Goal: Task Accomplishment & Management: Manage account settings

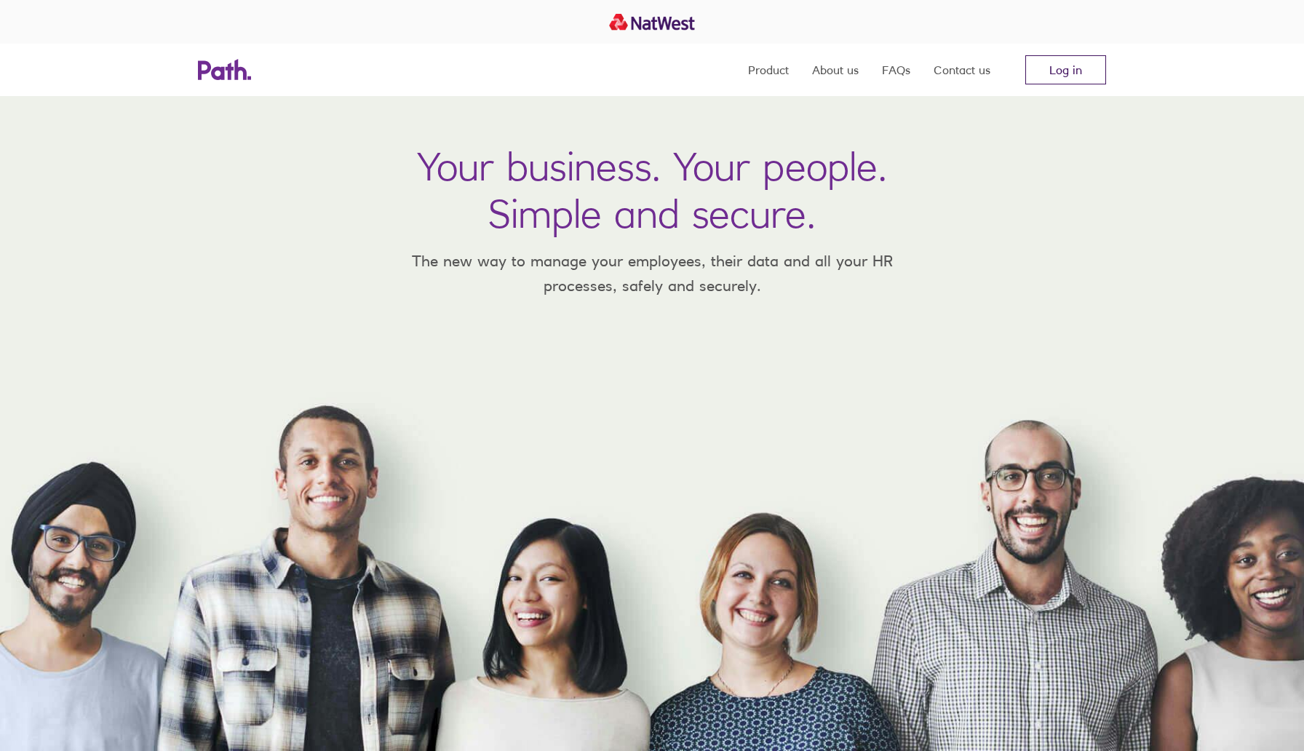
click at [1082, 79] on link "Log in" at bounding box center [1065, 69] width 81 height 29
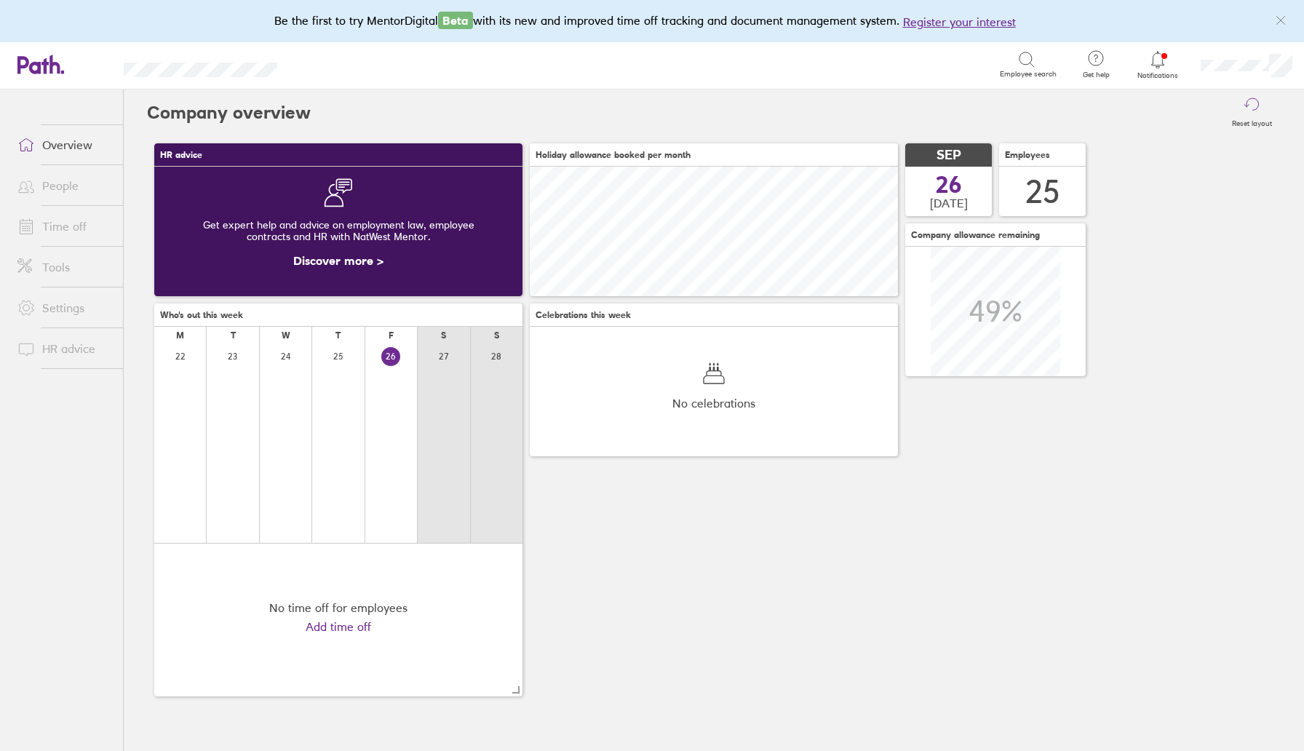
scroll to position [130, 368]
click at [1188, 64] on div "Notifications" at bounding box center [1158, 65] width 62 height 47
click at [1168, 65] on div at bounding box center [1157, 59] width 47 height 20
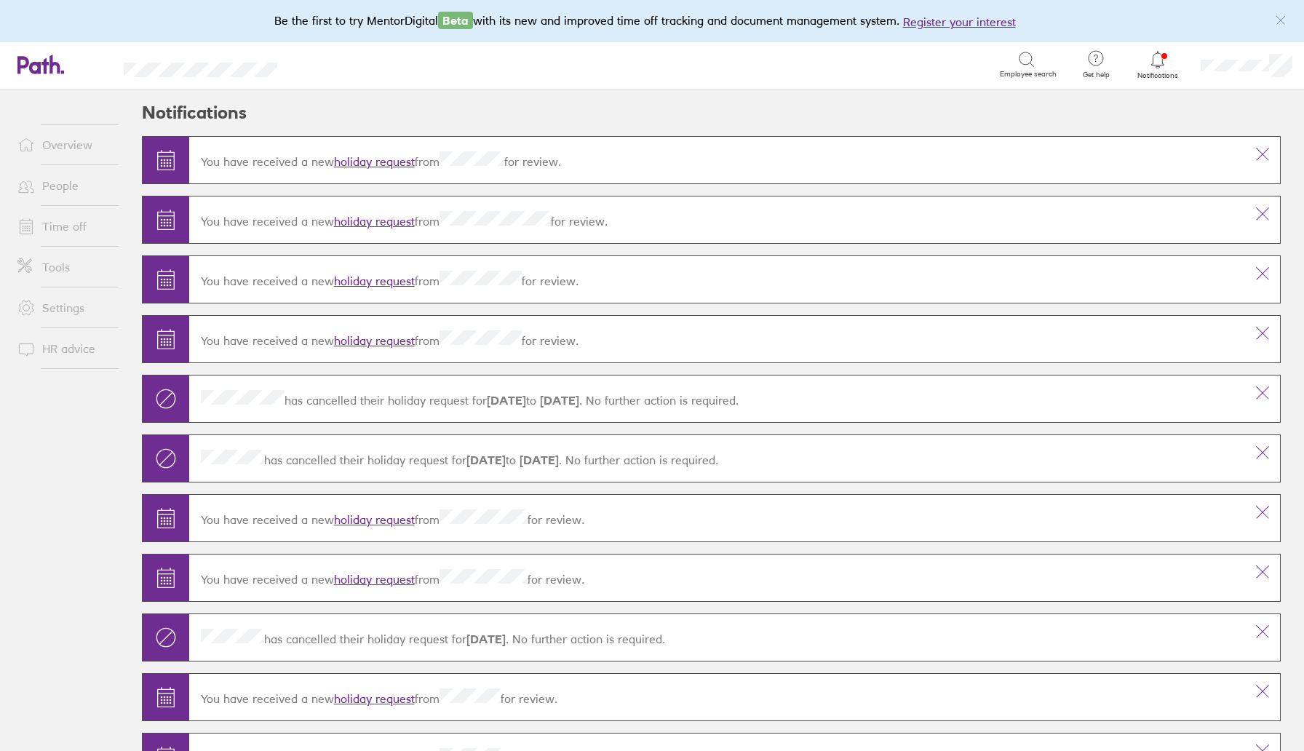
click at [381, 170] on div "You have received a new holiday request from for review." at bounding box center [717, 160] width 1056 height 41
click at [381, 159] on link "holiday request" at bounding box center [374, 161] width 81 height 15
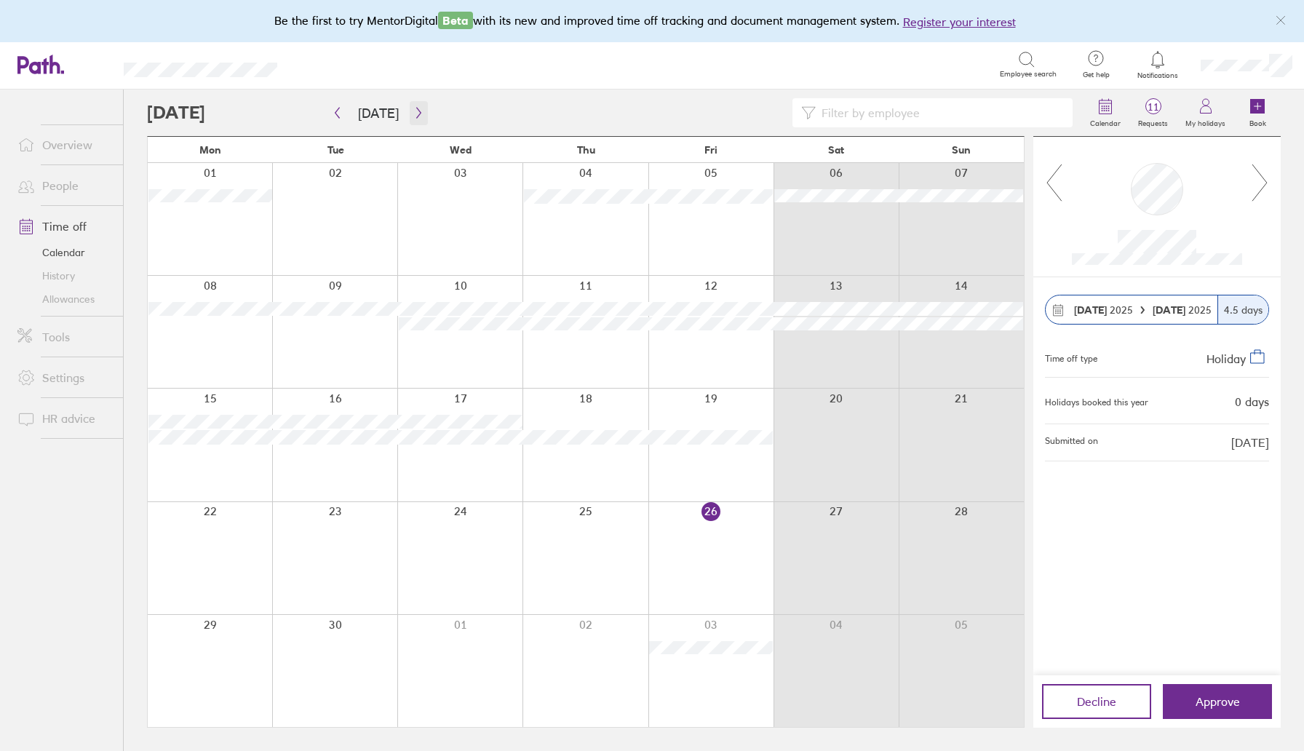
click at [413, 110] on icon "button" at bounding box center [418, 113] width 11 height 12
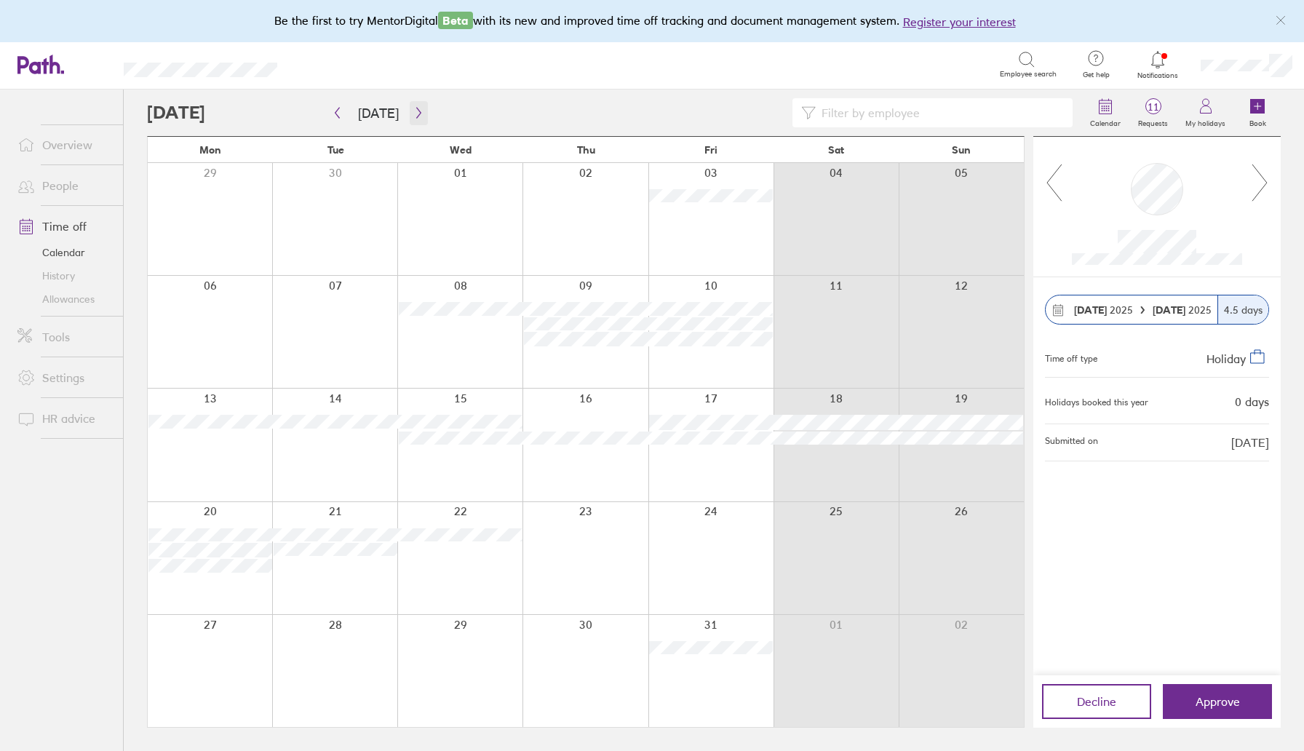
click at [413, 110] on icon "button" at bounding box center [418, 113] width 11 height 12
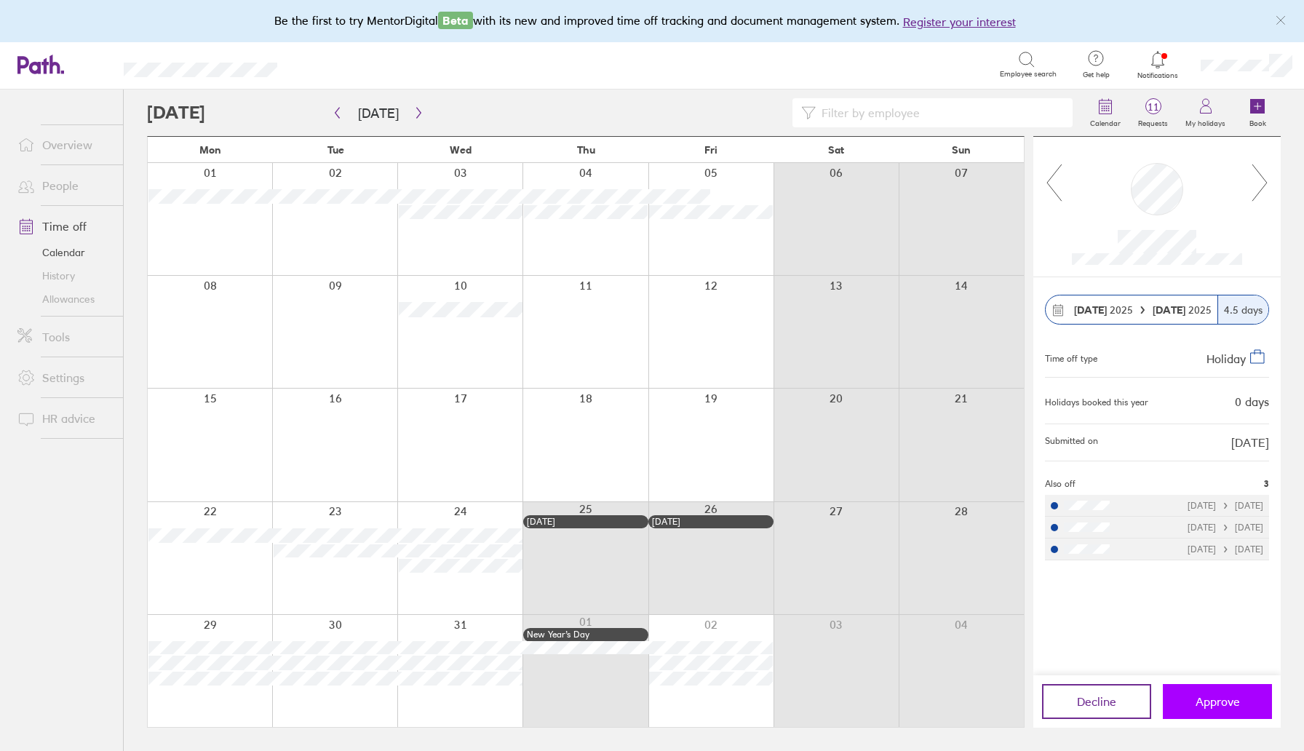
click at [1179, 709] on button "Approve" at bounding box center [1217, 701] width 109 height 35
